Goal: Task Accomplishment & Management: Manage account settings

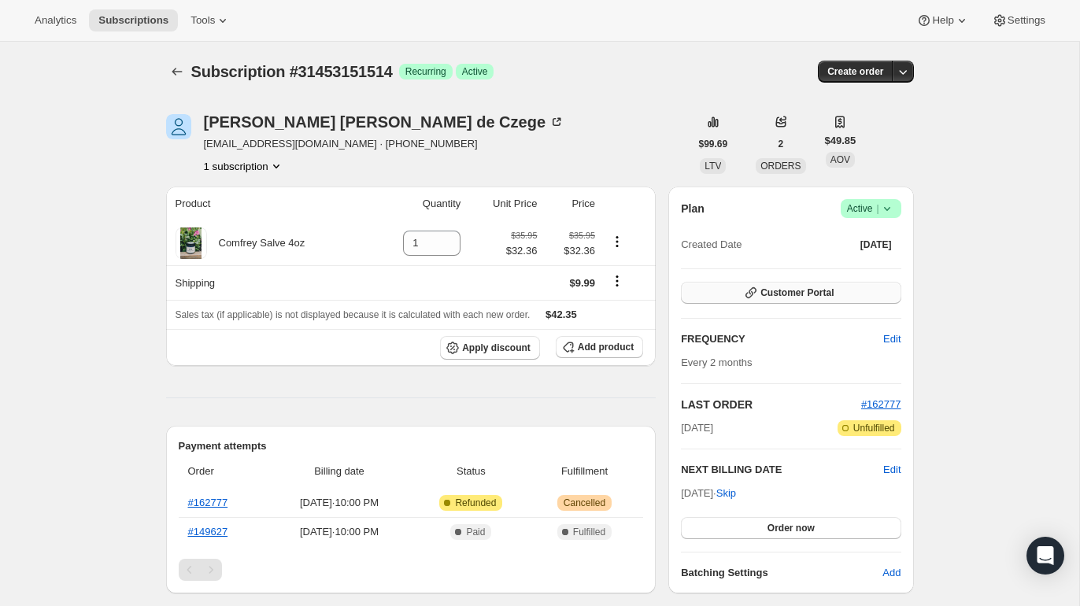
click at [774, 295] on span "Customer Portal" at bounding box center [796, 292] width 73 height 13
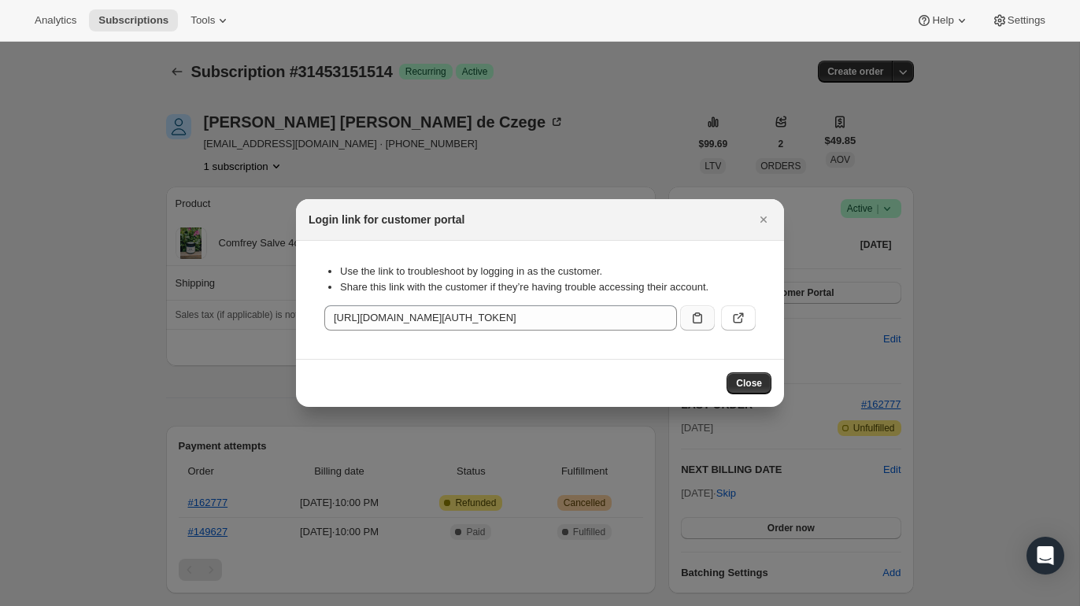
click at [707, 310] on button ":rc0:" at bounding box center [697, 317] width 35 height 25
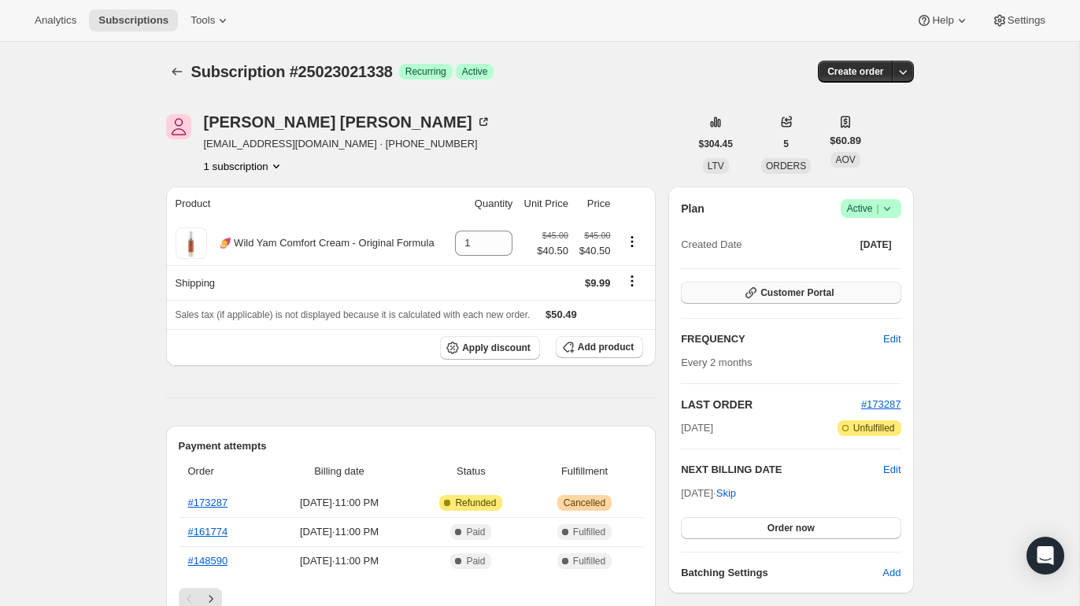
click at [804, 297] on span "Customer Portal" at bounding box center [796, 292] width 73 height 13
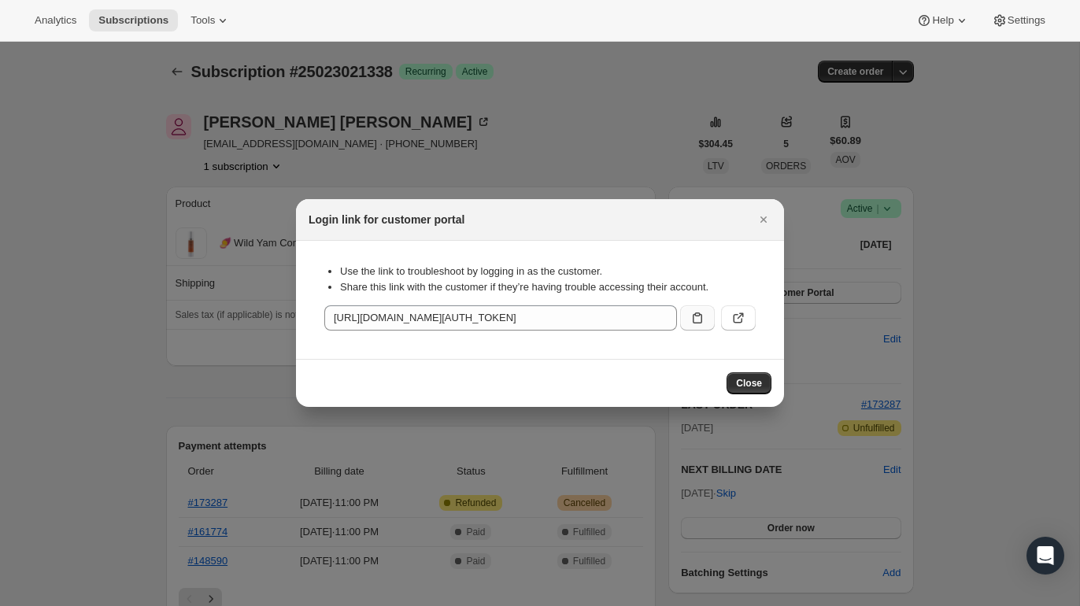
click at [694, 313] on icon ":rc0:" at bounding box center [697, 318] width 16 height 16
